Goal: Task Accomplishment & Management: Manage account settings

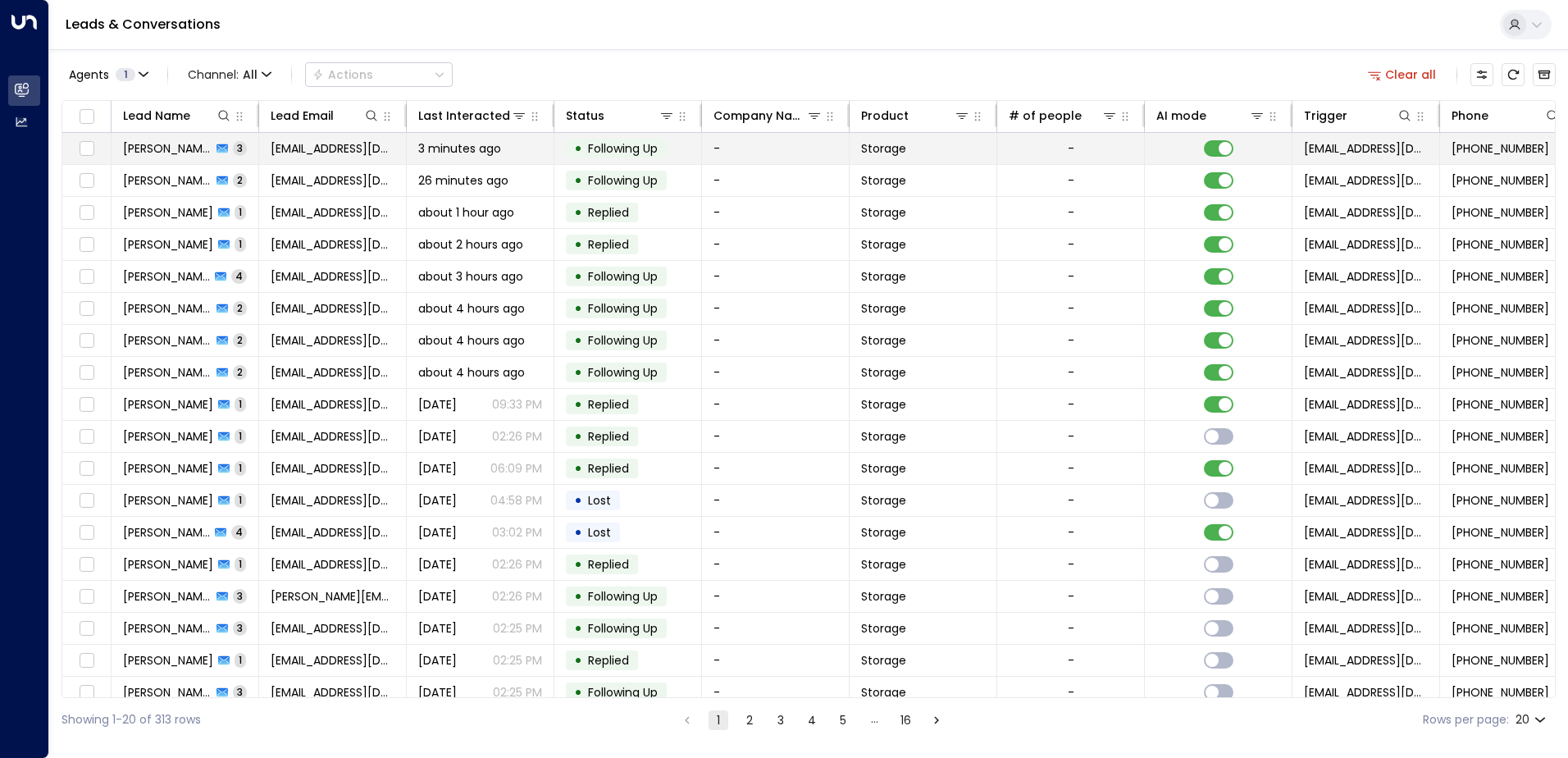
click at [159, 149] on span "[PERSON_NAME]" at bounding box center [168, 148] width 89 height 17
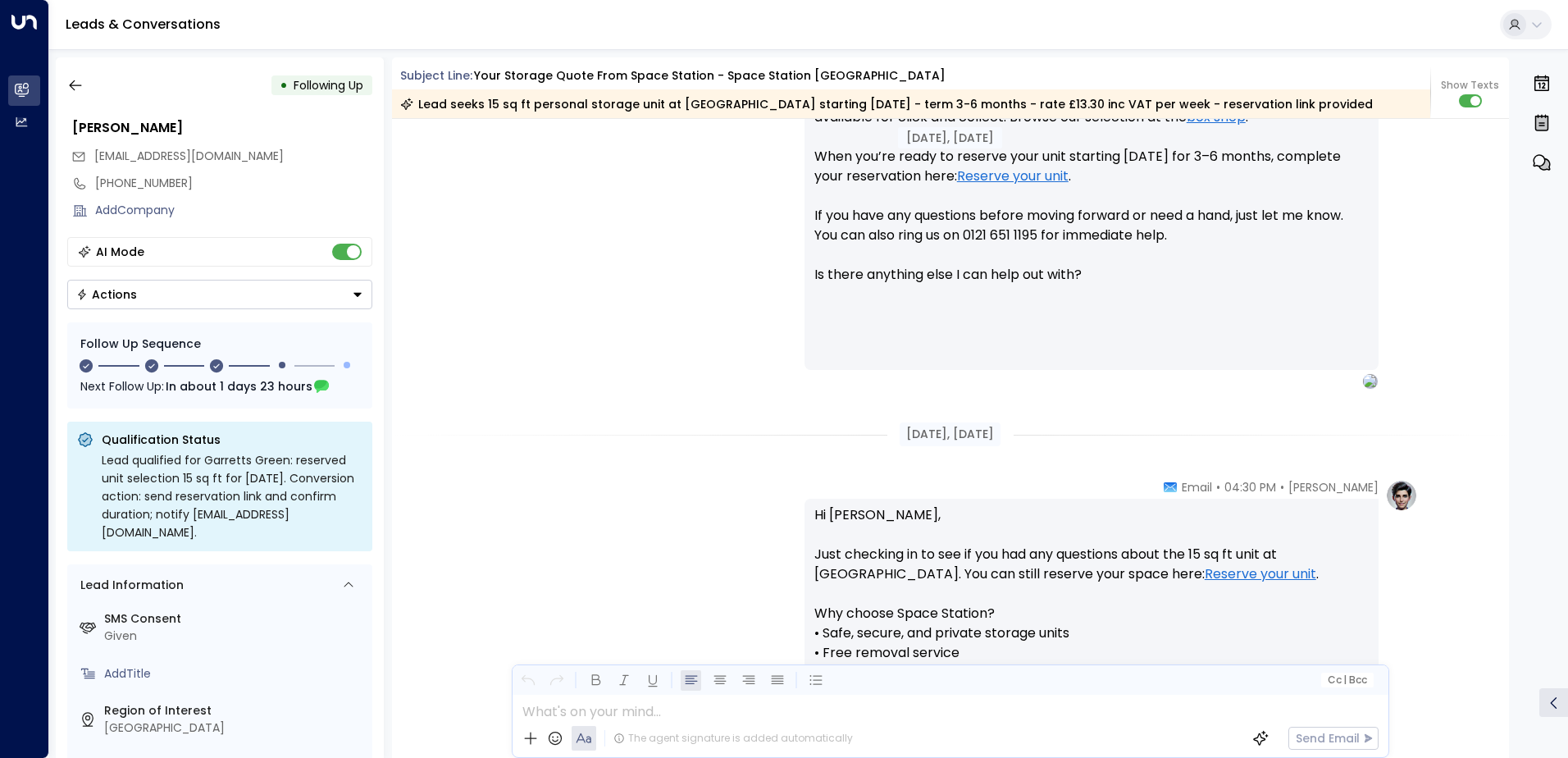
scroll to position [937, 0]
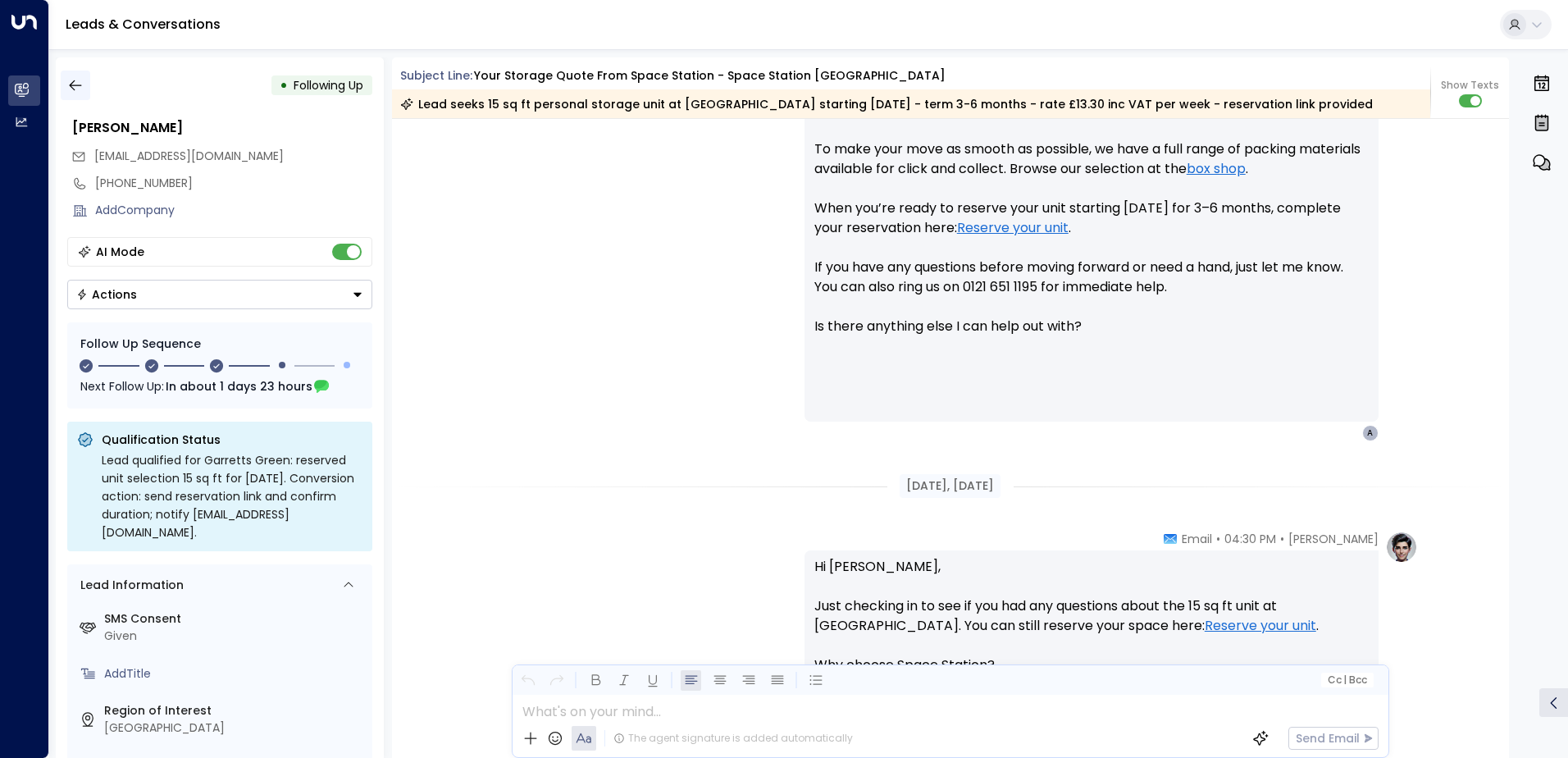
click at [76, 88] on icon "button" at bounding box center [75, 85] width 17 height 17
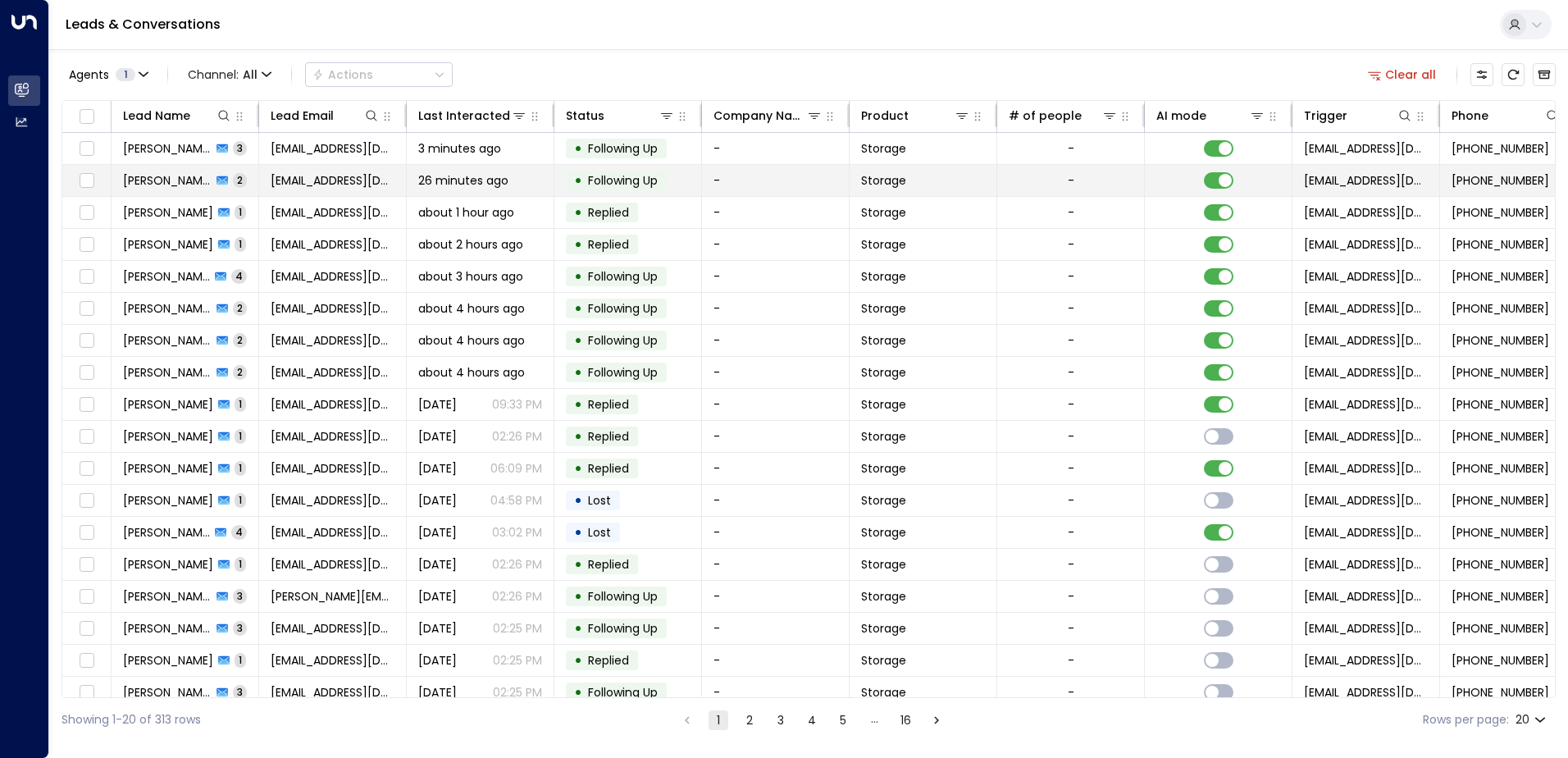
click at [187, 182] on span "[PERSON_NAME]" at bounding box center [168, 180] width 89 height 17
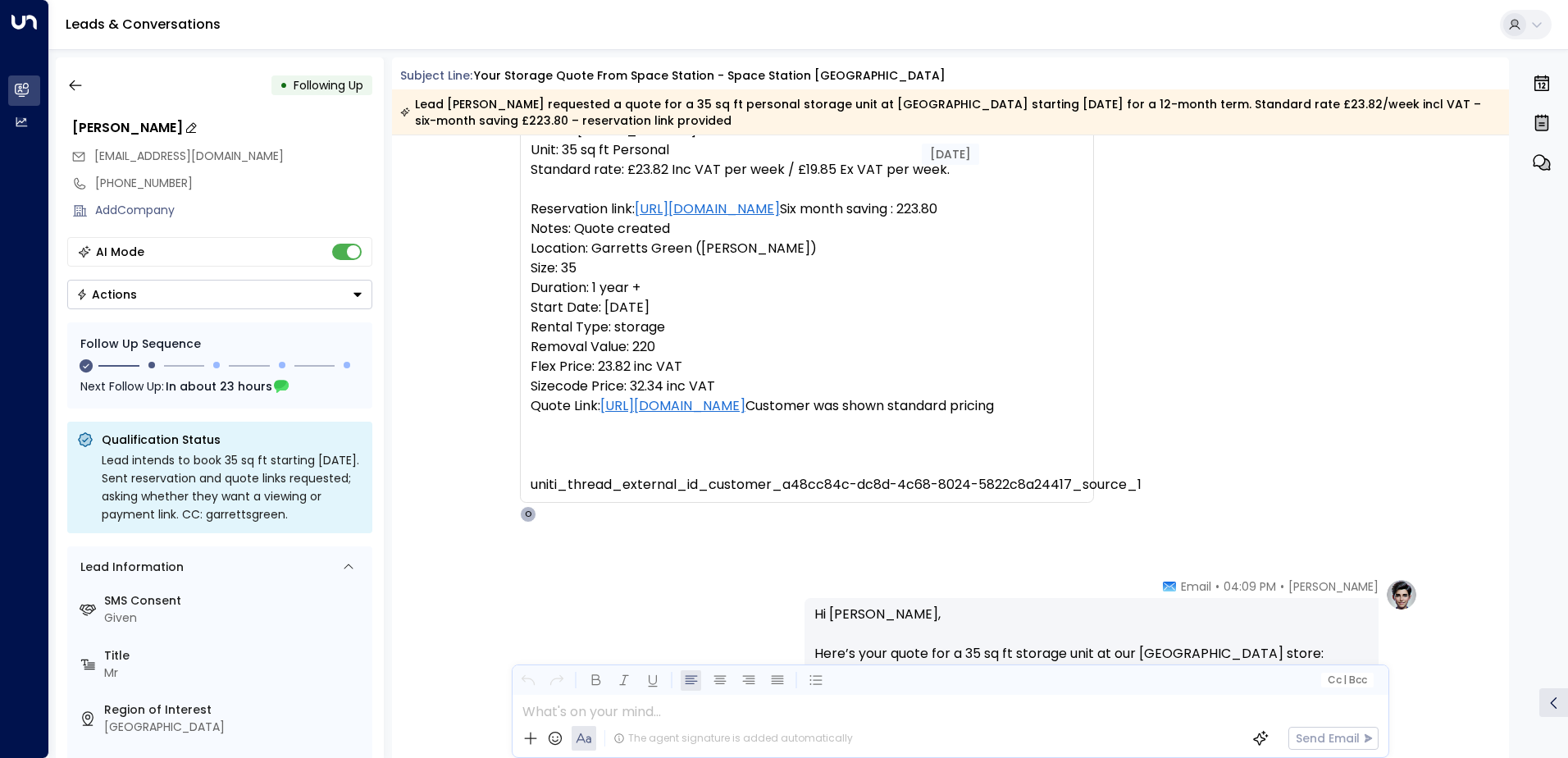
scroll to position [154, 0]
click at [76, 89] on icon "button" at bounding box center [75, 85] width 17 height 17
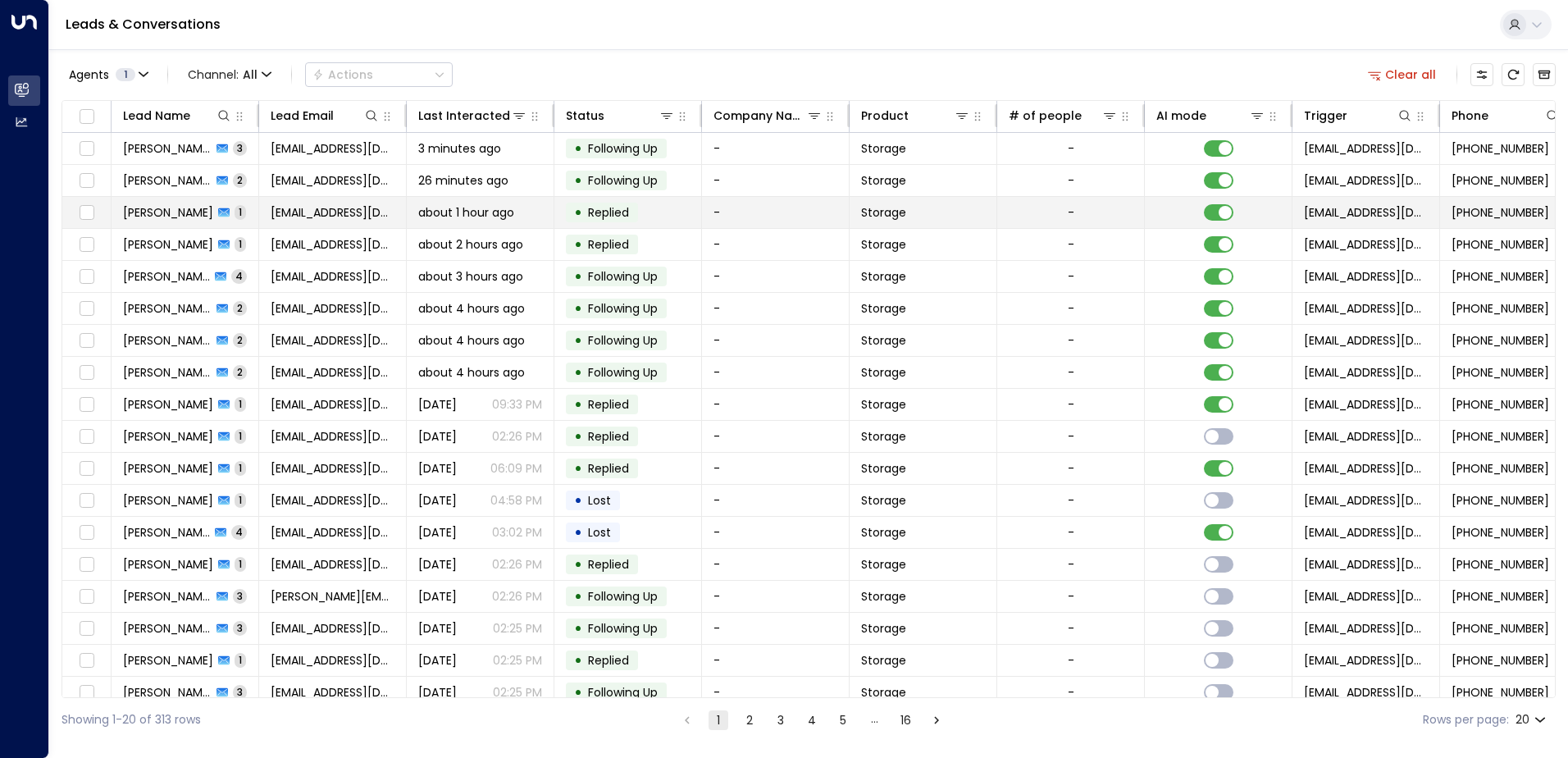
click at [154, 211] on span "[PERSON_NAME]" at bounding box center [169, 212] width 91 height 17
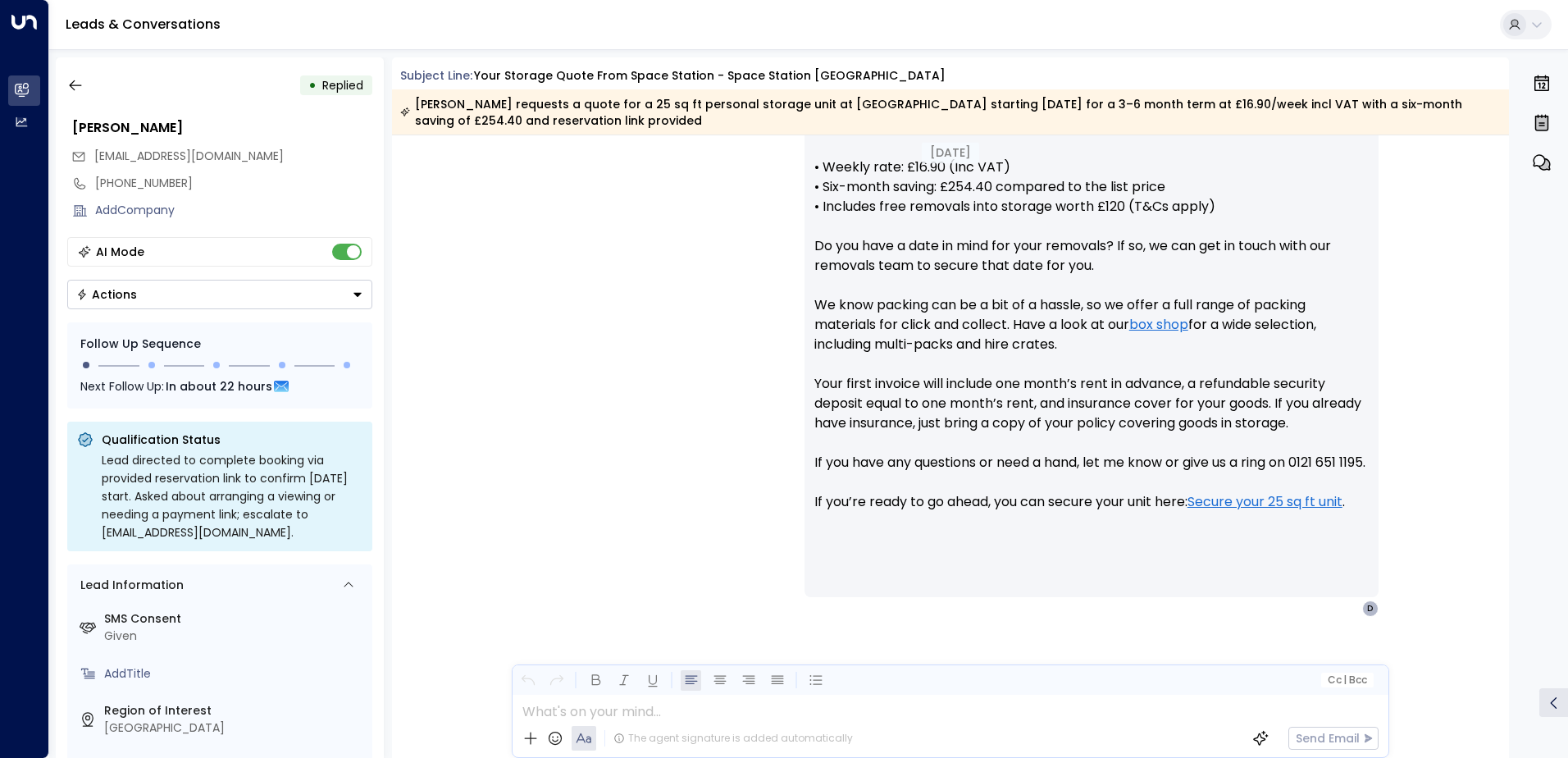
scroll to position [720, 0]
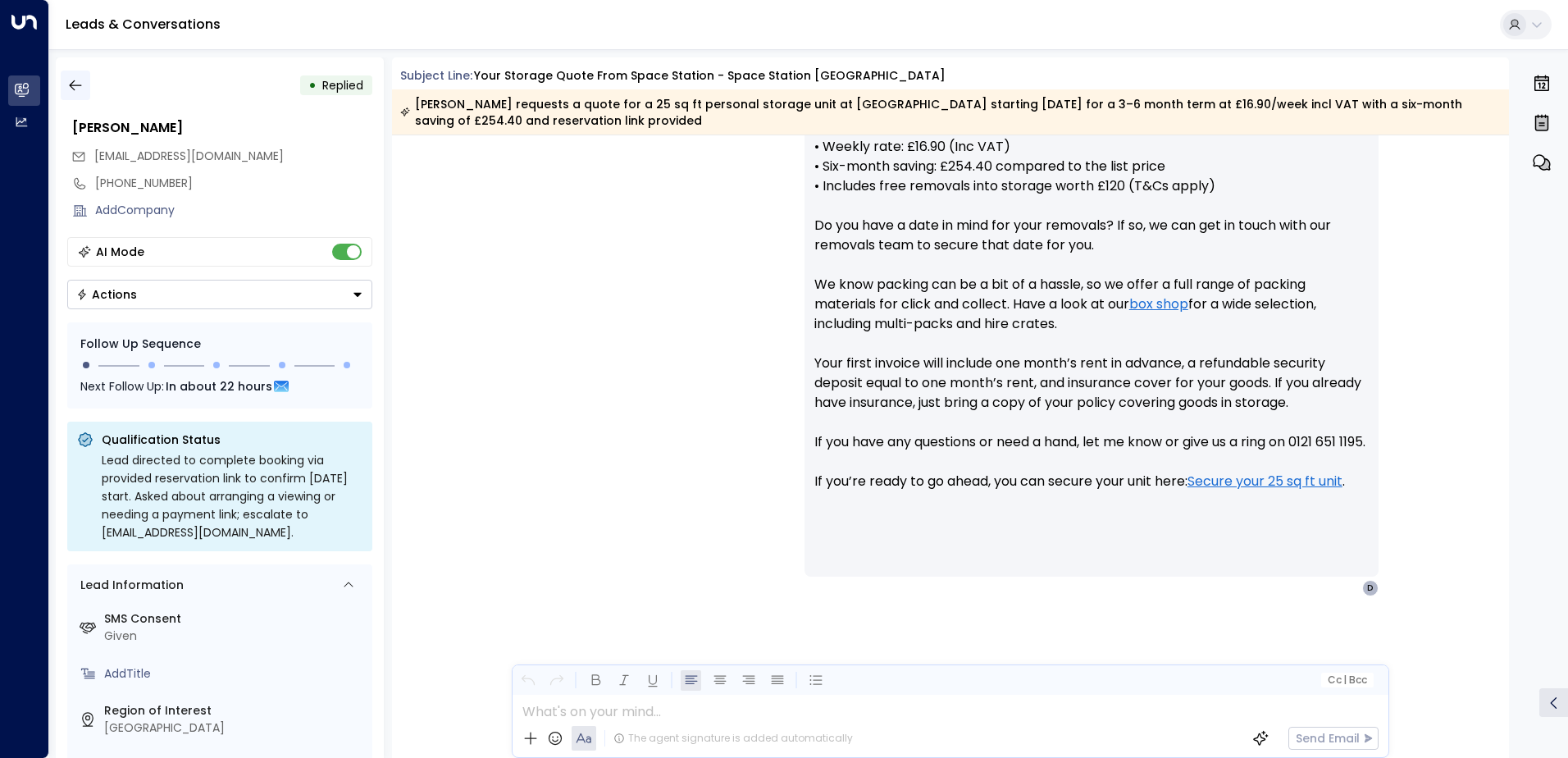
click at [80, 87] on icon "button" at bounding box center [75, 85] width 17 height 17
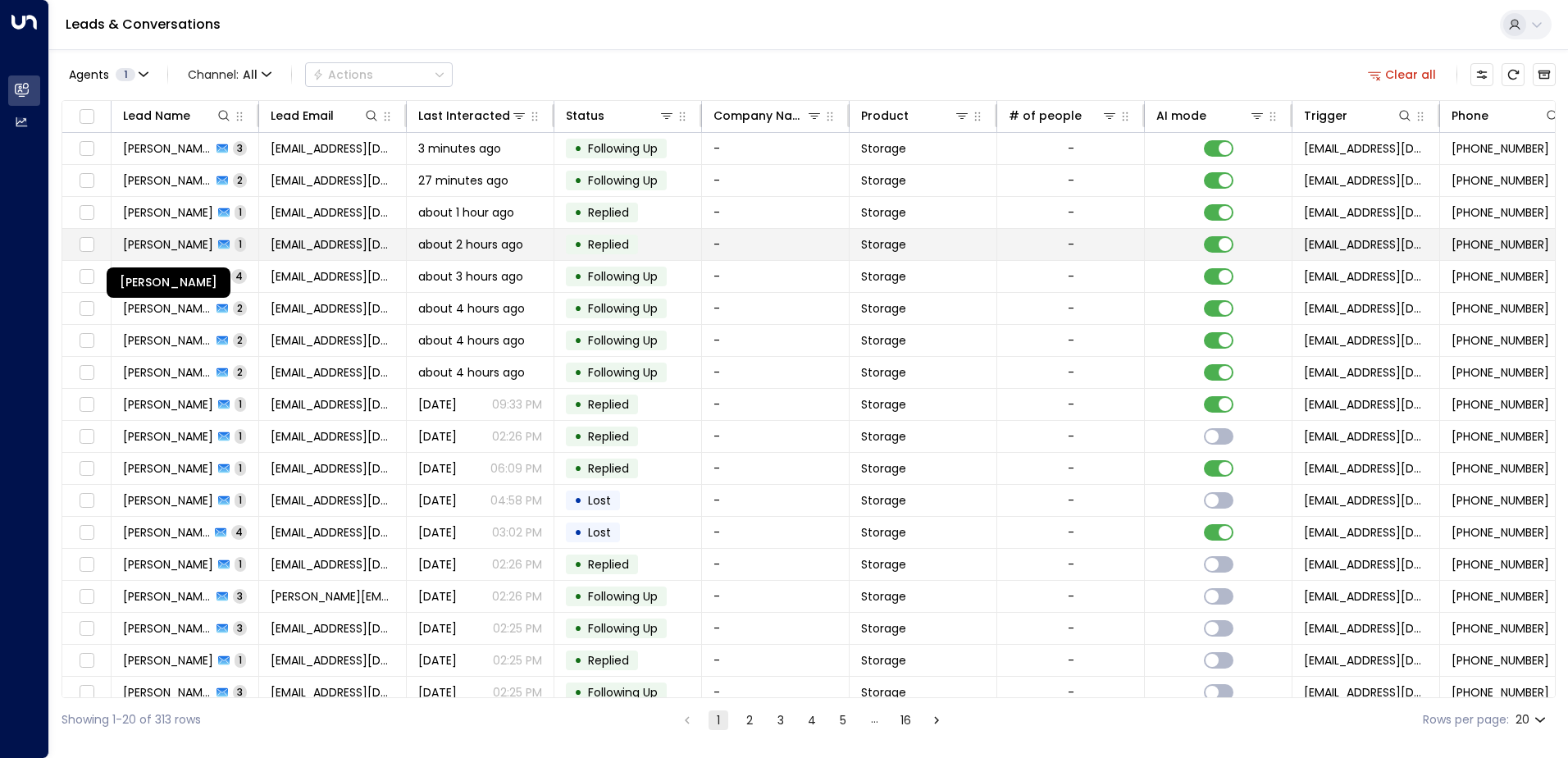
click at [163, 247] on span "[PERSON_NAME]" at bounding box center [169, 244] width 91 height 17
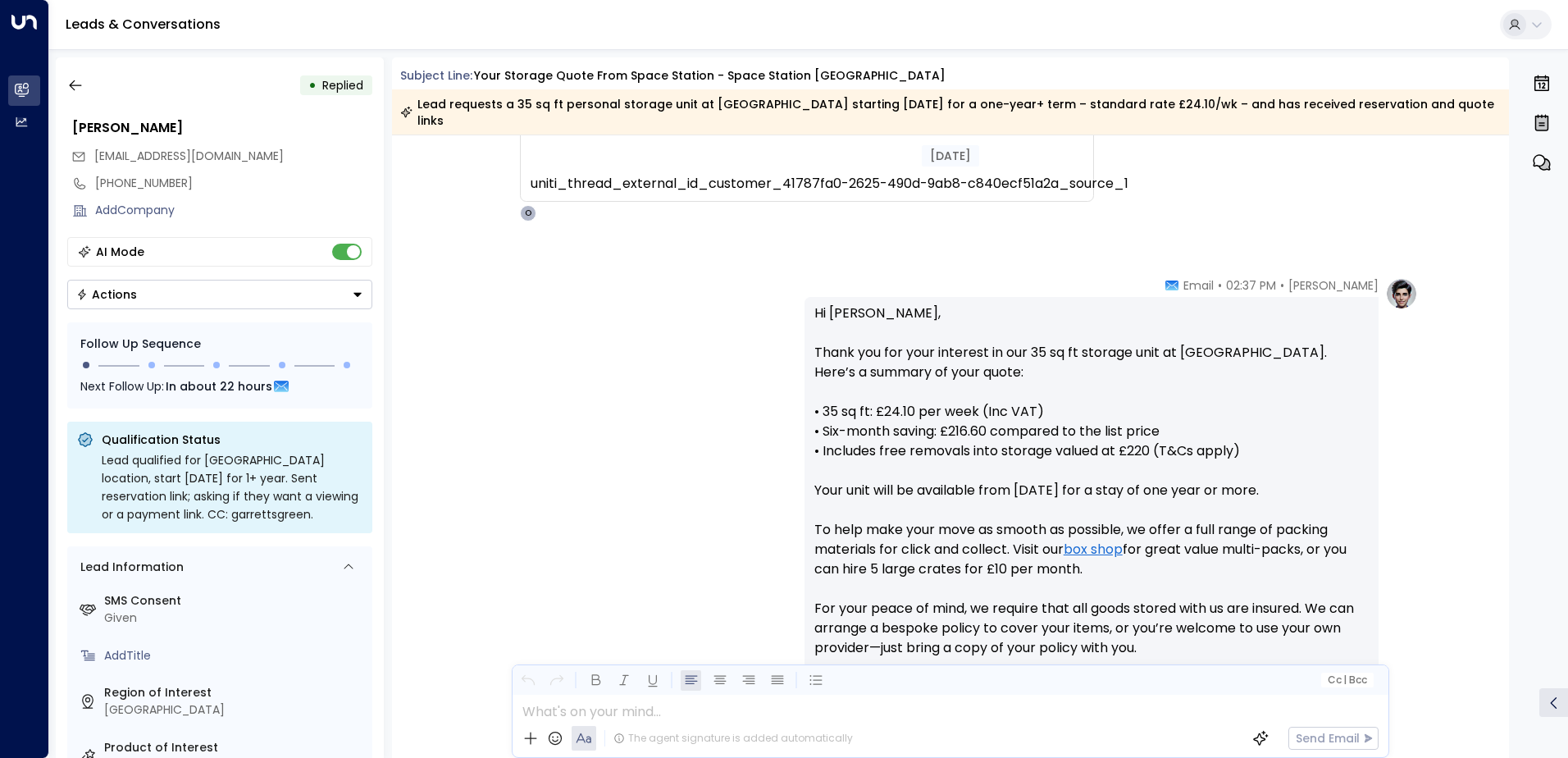
scroll to position [408, 0]
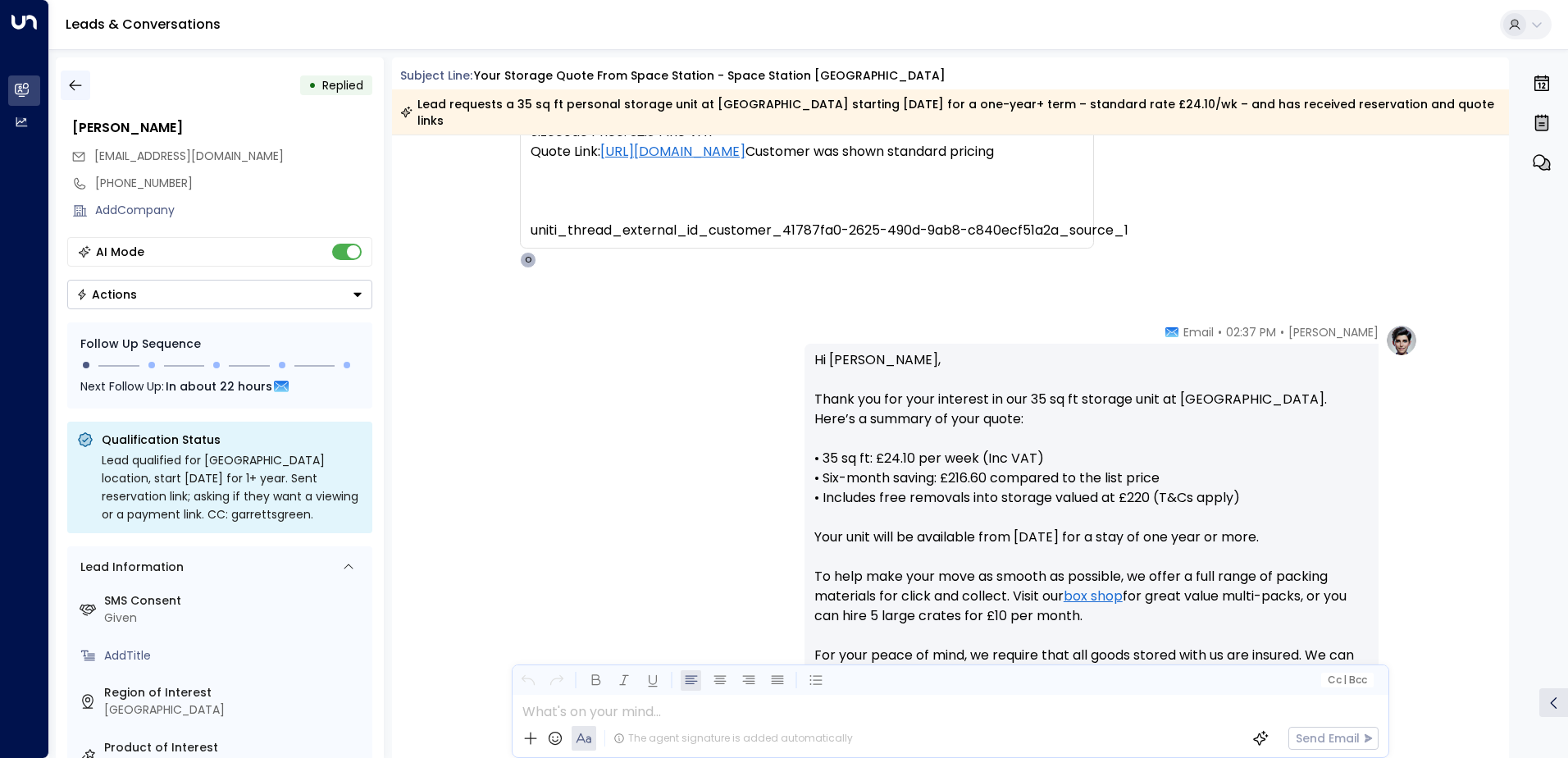
click at [77, 86] on icon "button" at bounding box center [75, 86] width 12 height 11
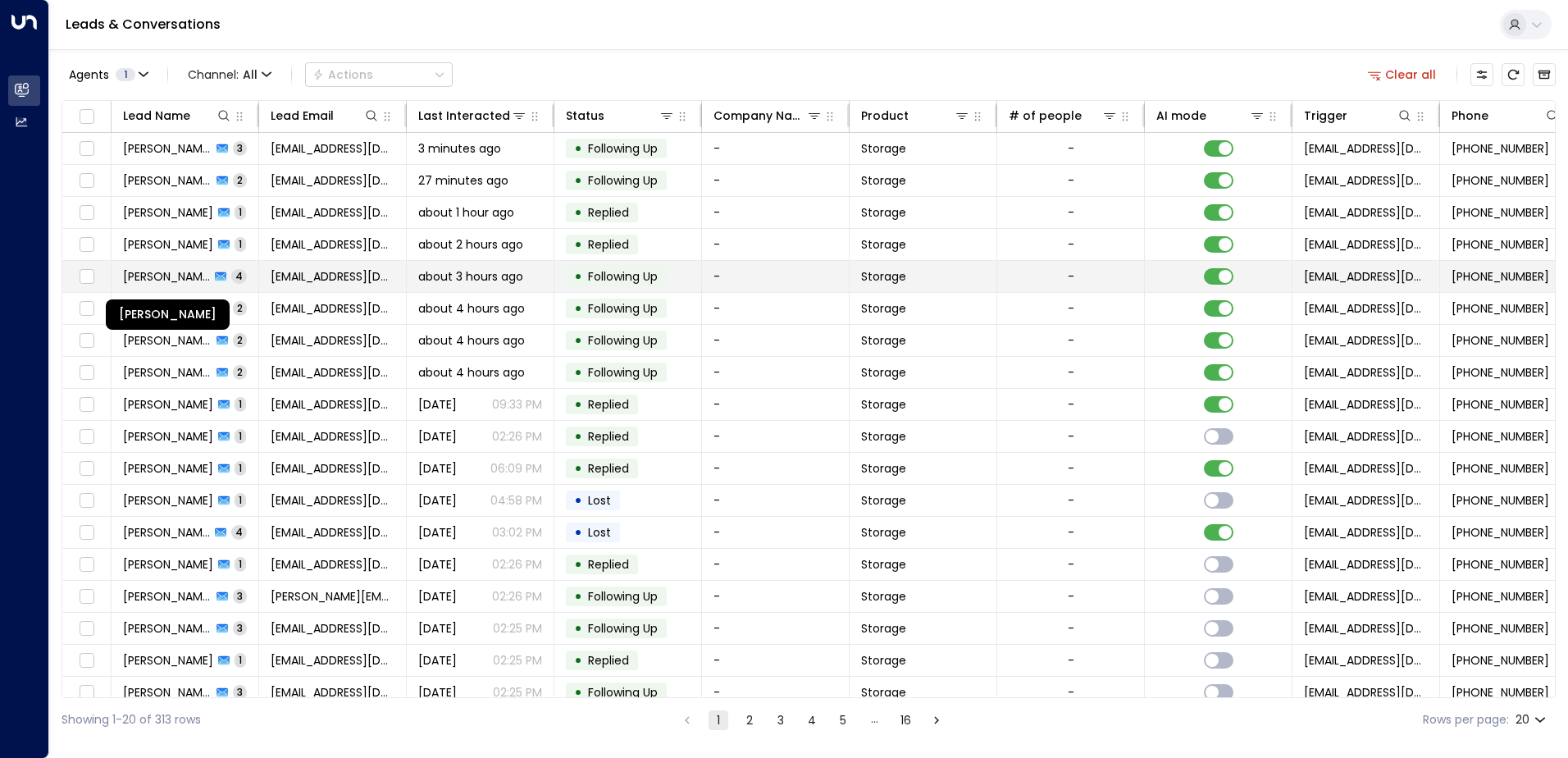
click at [178, 274] on span "[PERSON_NAME]" at bounding box center [167, 276] width 87 height 17
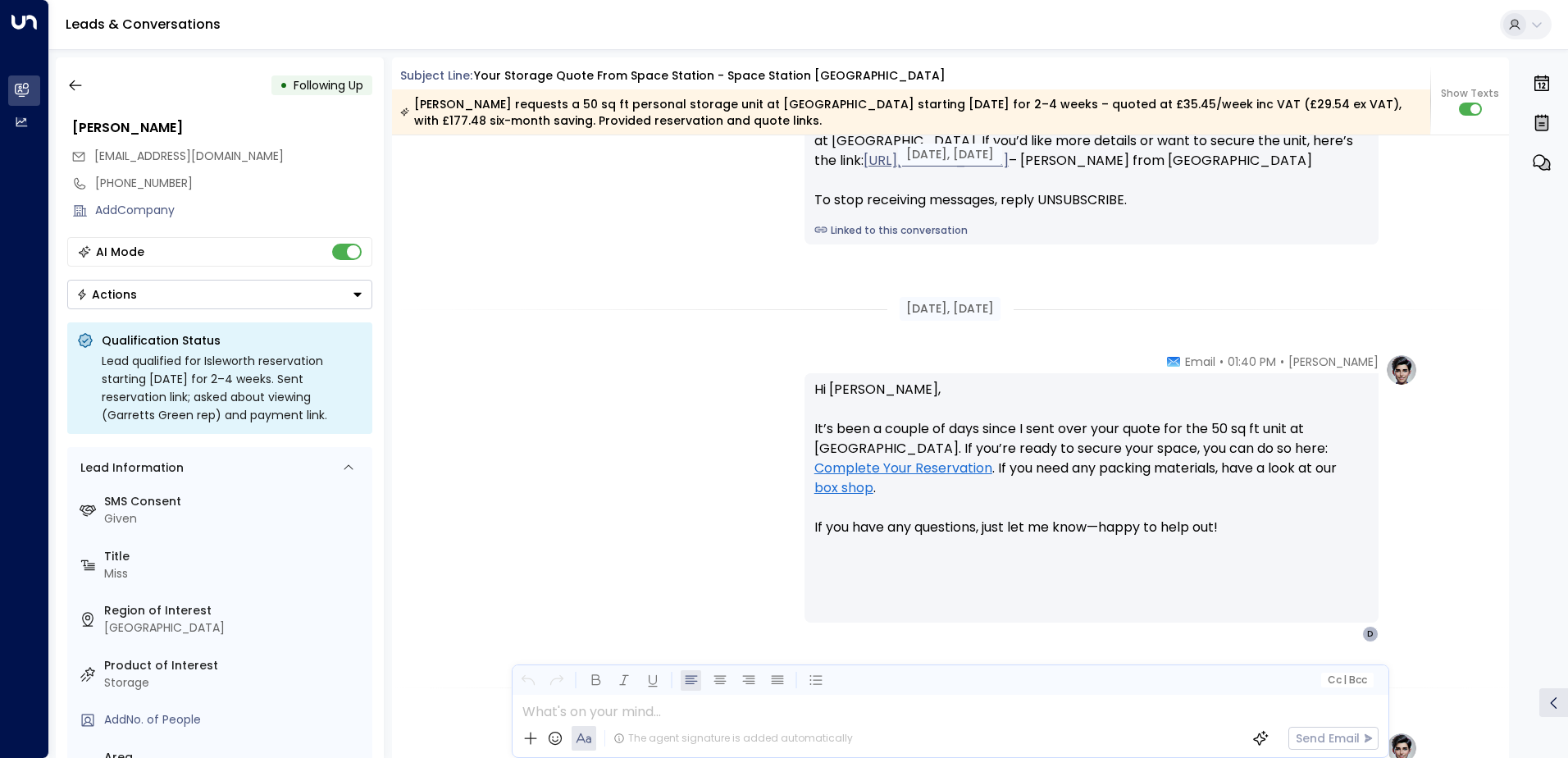
scroll to position [2206, 0]
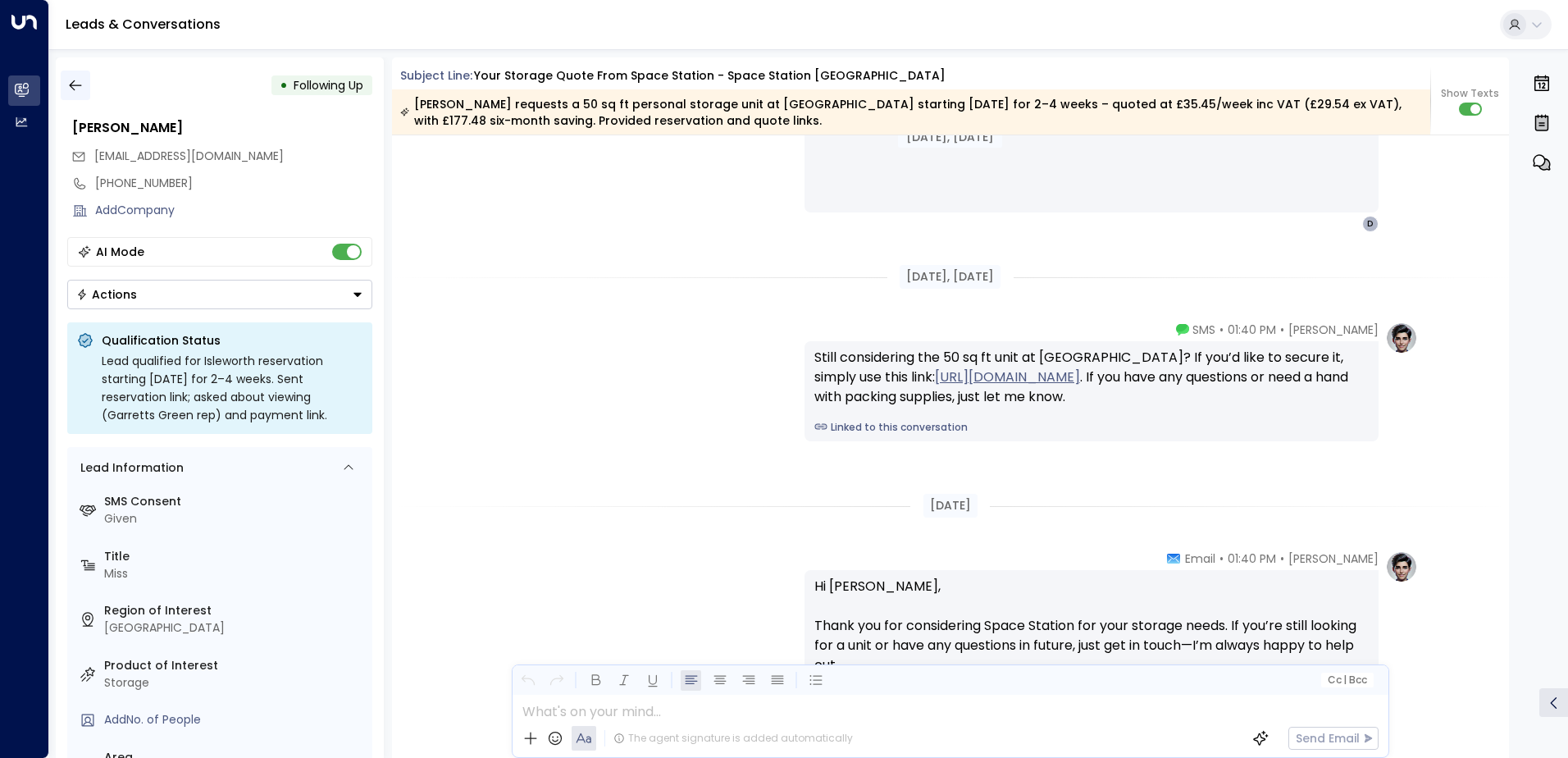
click at [71, 86] on icon "button" at bounding box center [75, 85] width 17 height 17
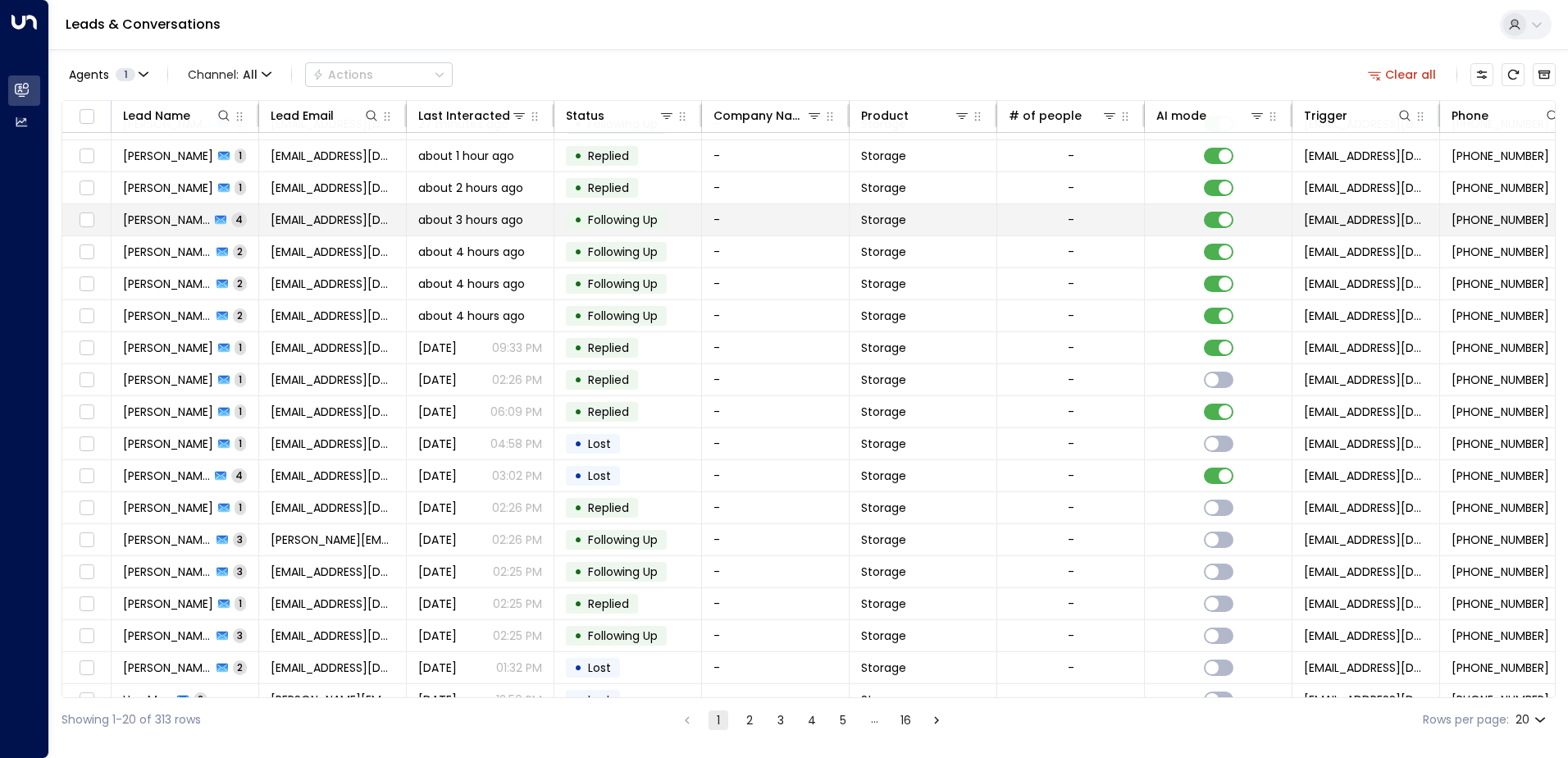
scroll to position [81, 0]
